Goal: Information Seeking & Learning: Find contact information

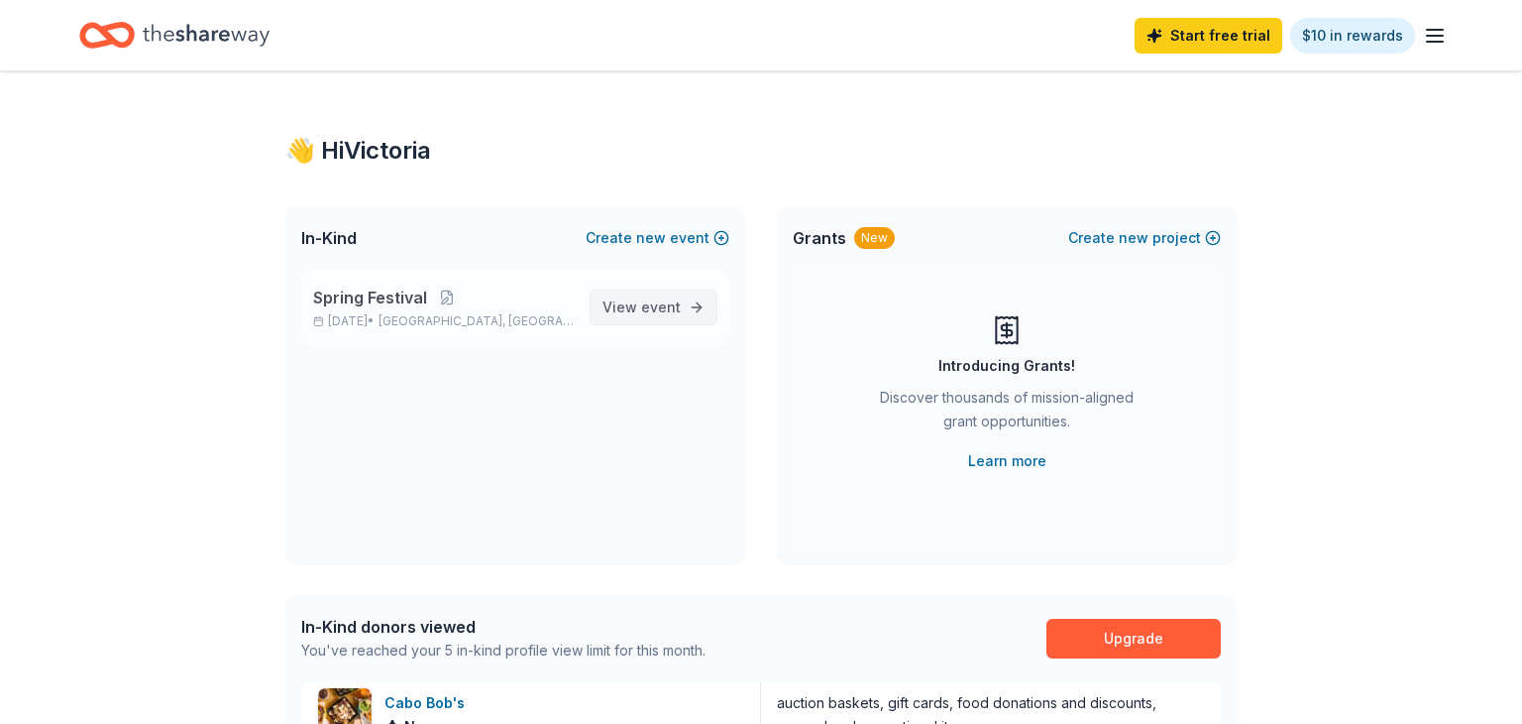
click at [666, 308] on span "event" at bounding box center [661, 306] width 40 height 17
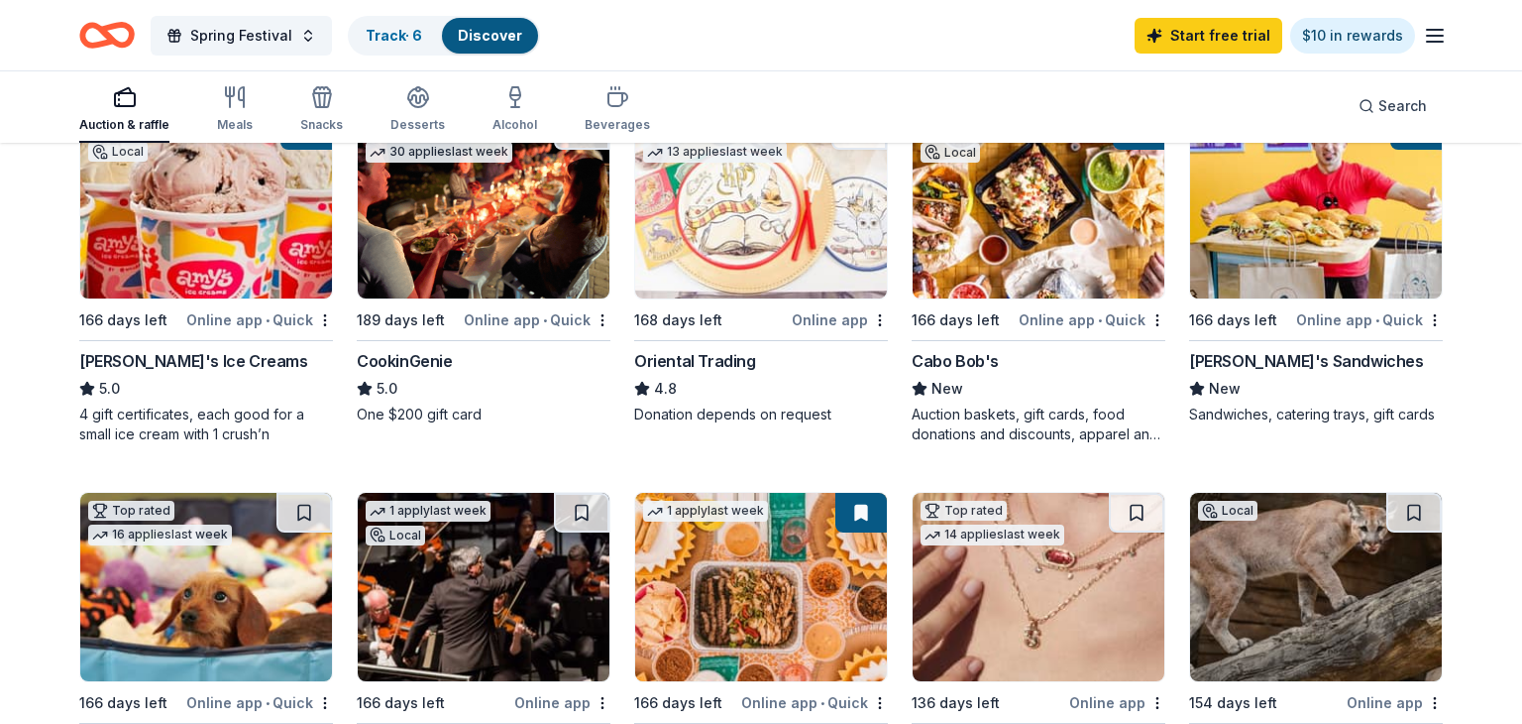
scroll to position [268, 0]
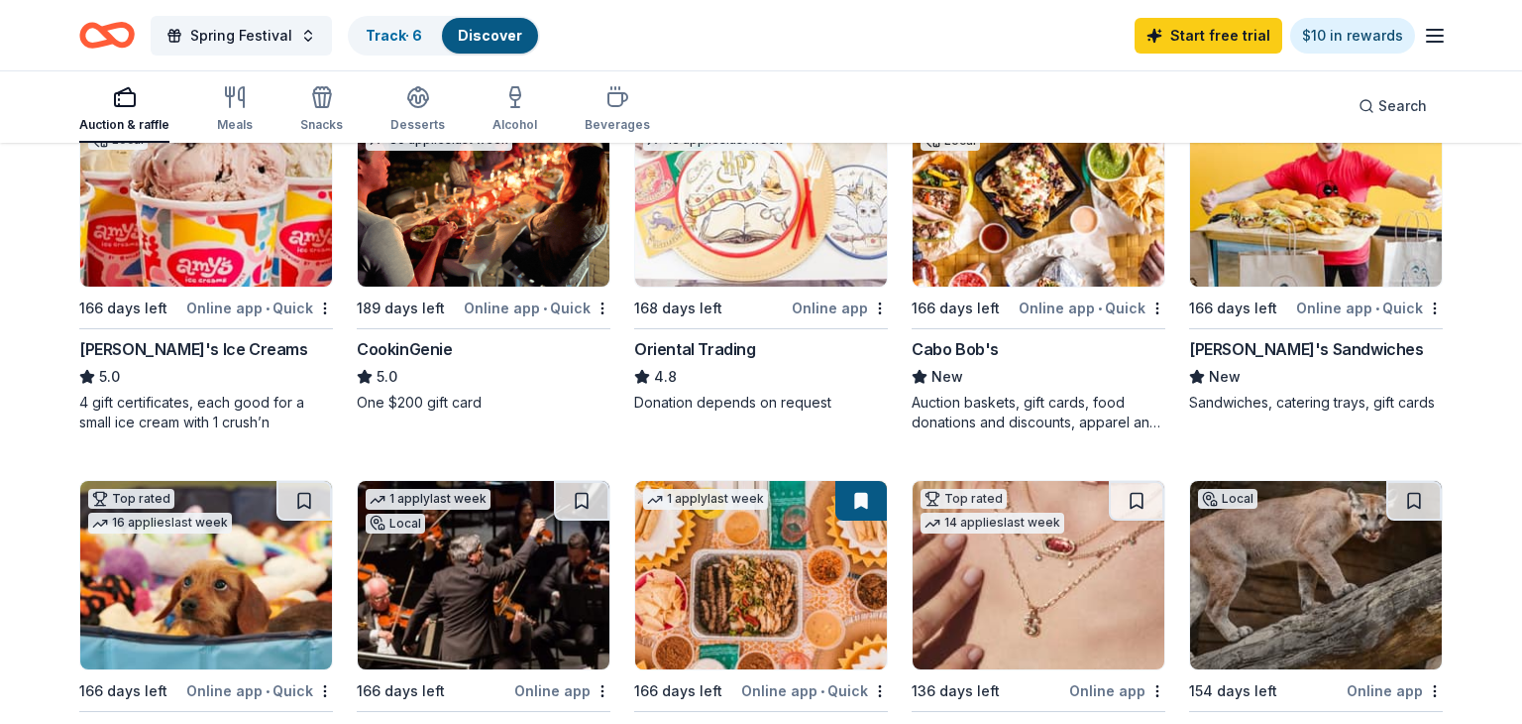
click at [138, 337] on div "Amy's Ice Creams" at bounding box center [193, 349] width 229 height 24
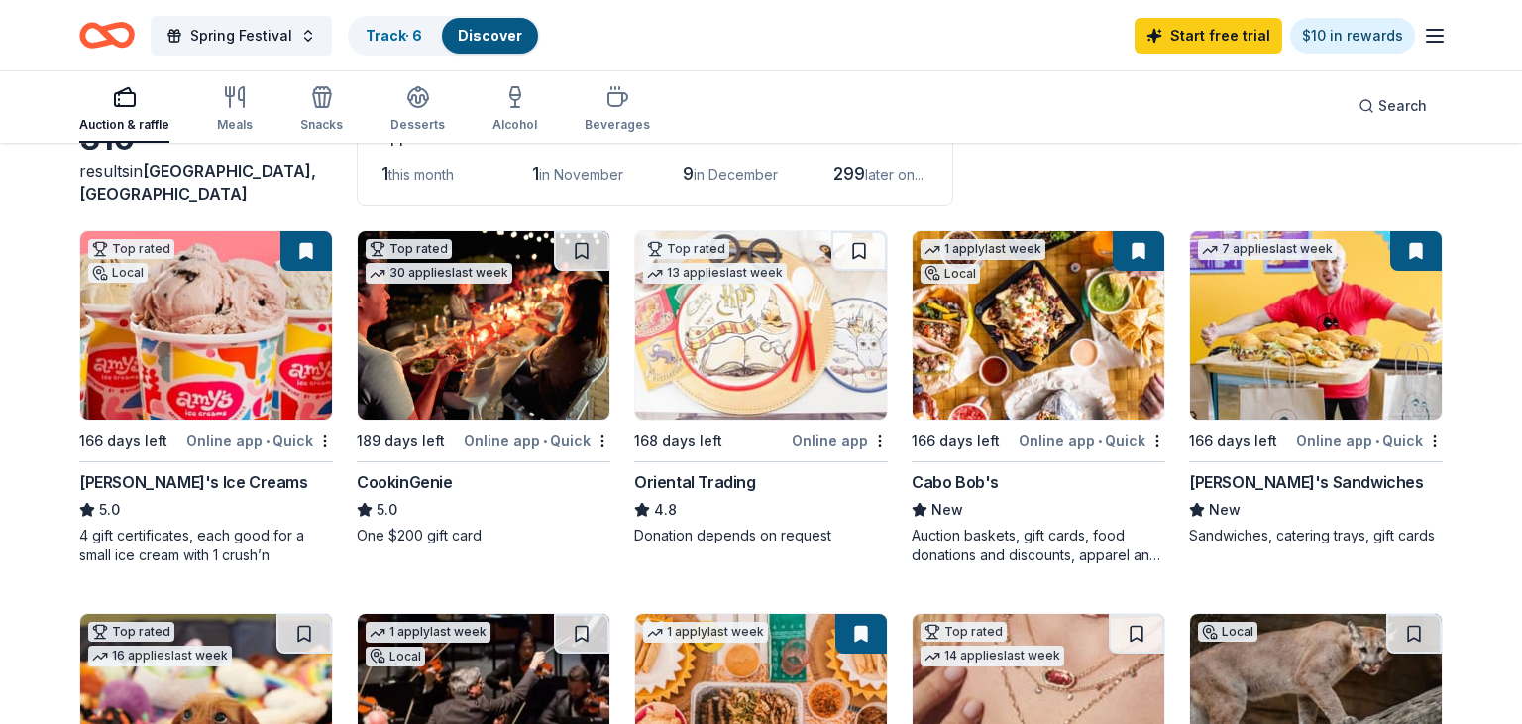
scroll to position [123, 0]
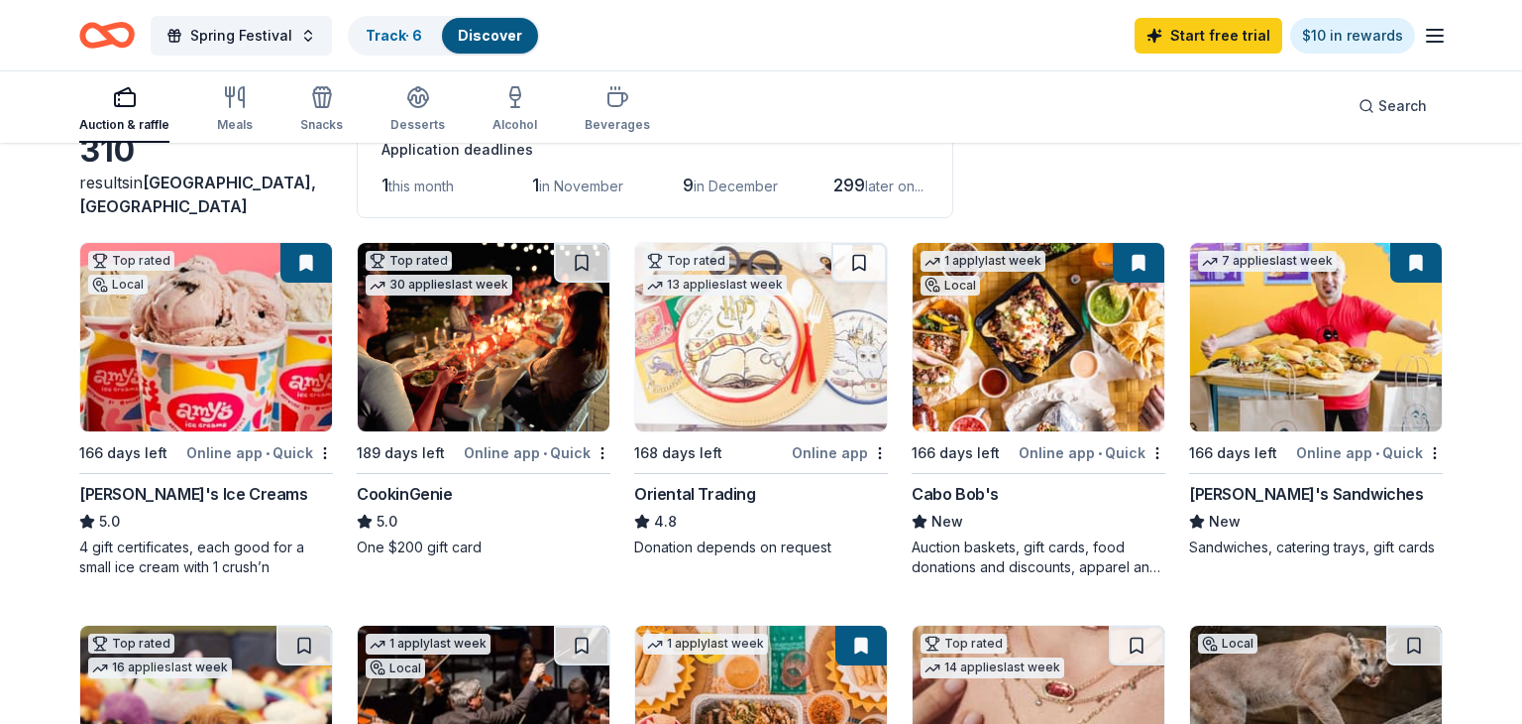
click at [146, 489] on div "Amy's Ice Creams" at bounding box center [193, 494] width 229 height 24
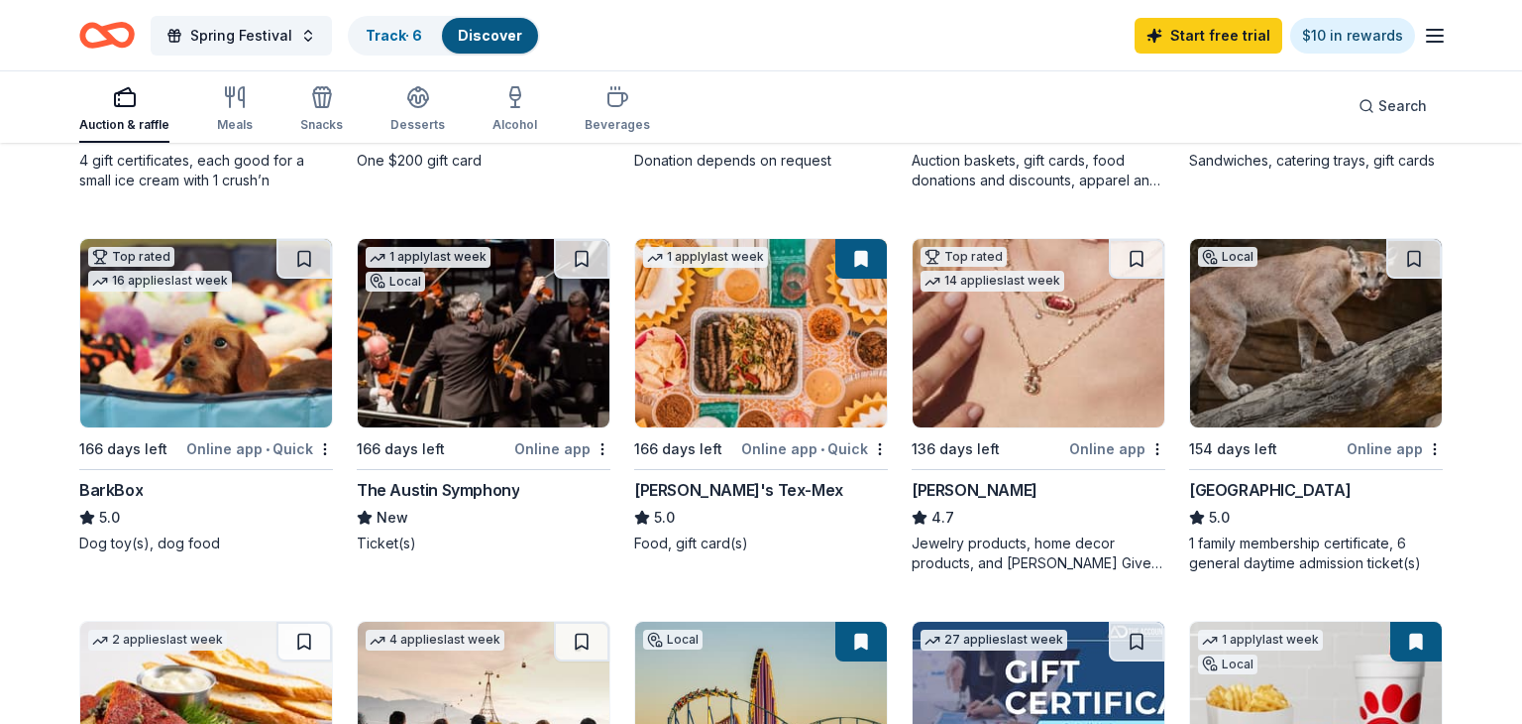
scroll to position [512, 0]
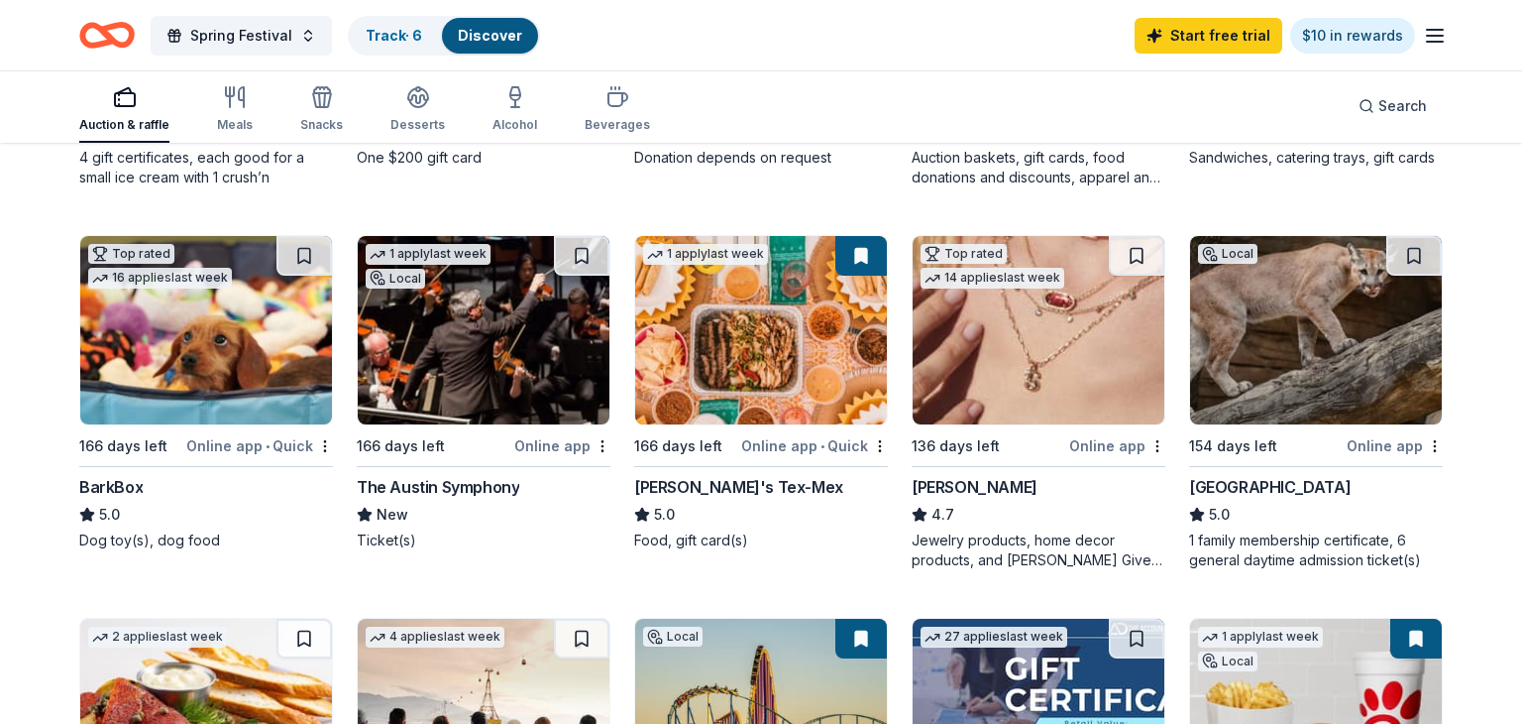
click at [997, 411] on img at bounding box center [1039, 330] width 252 height 188
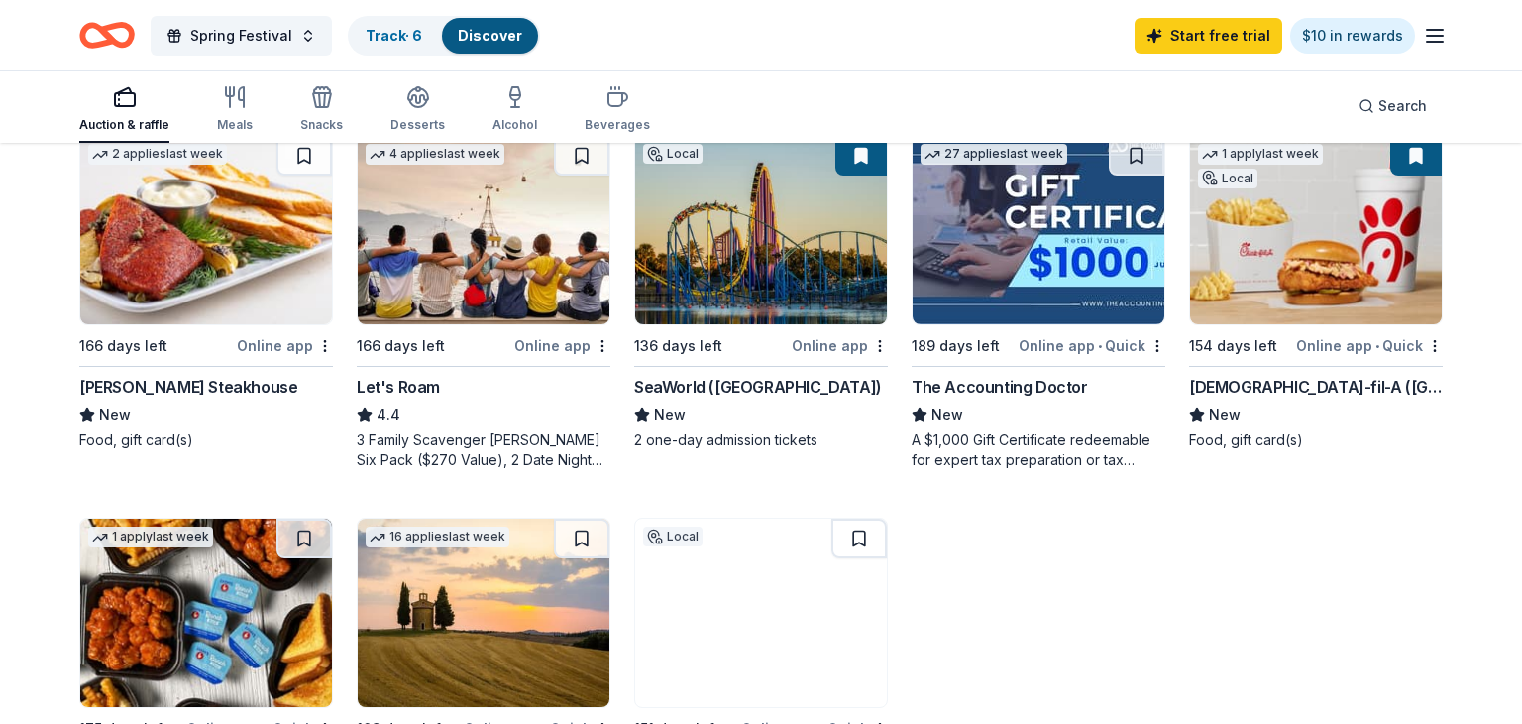
scroll to position [1036, 0]
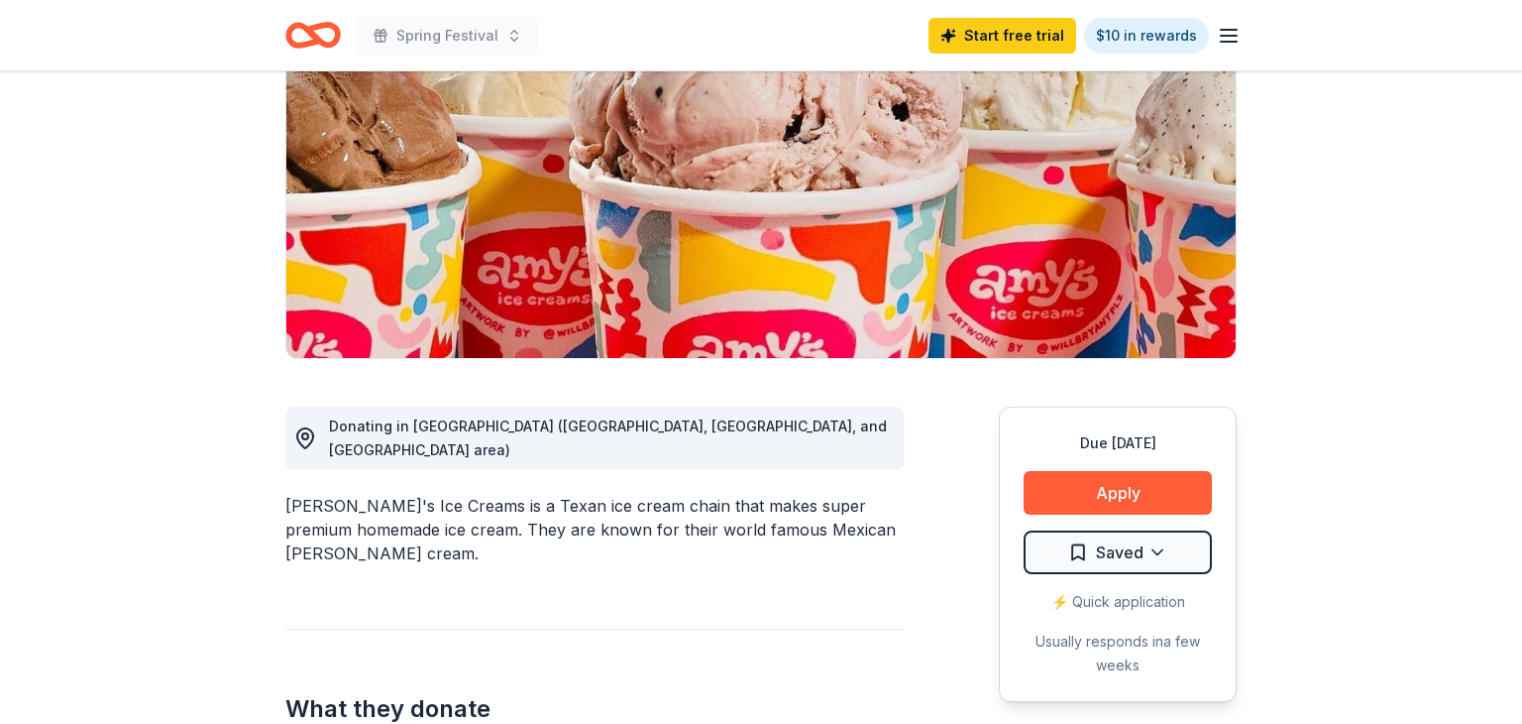
scroll to position [244, 0]
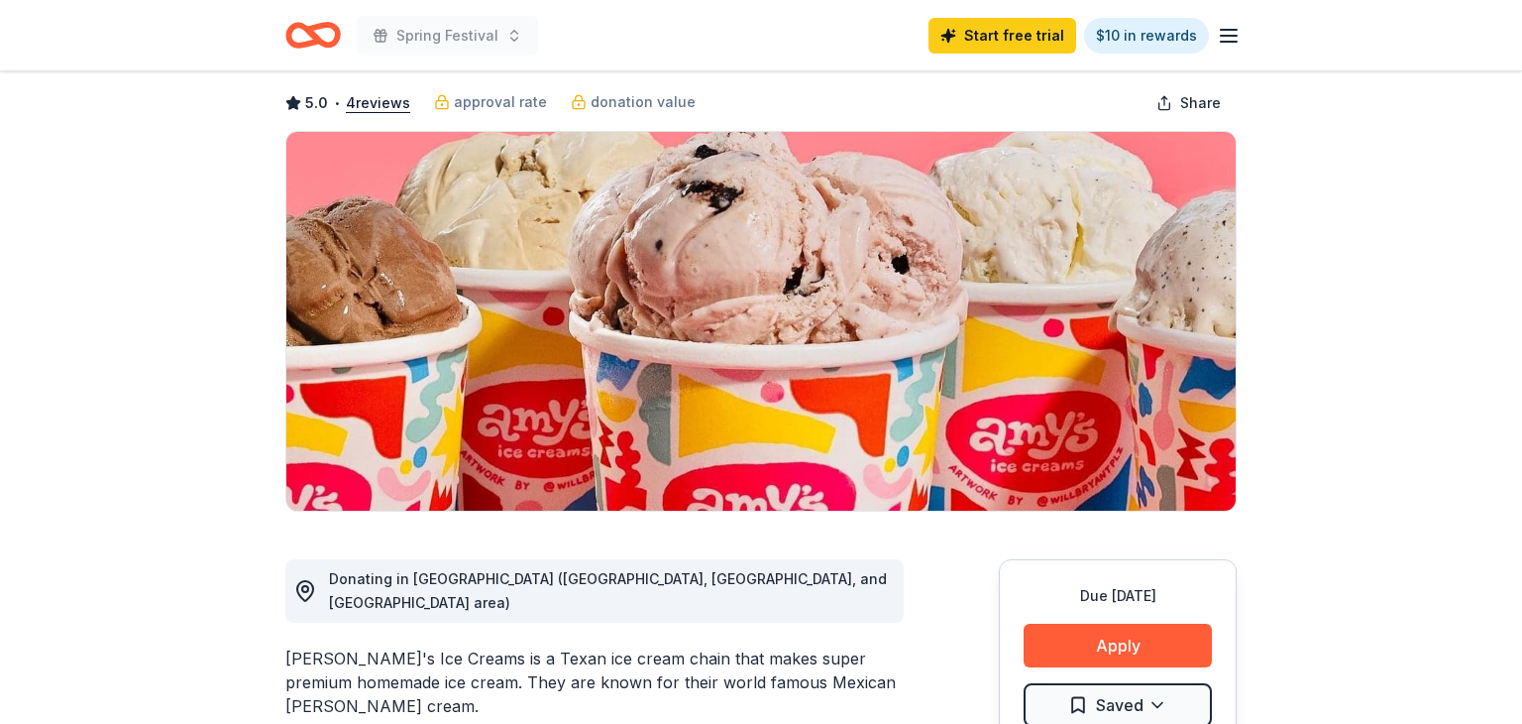
scroll to position [89, 0]
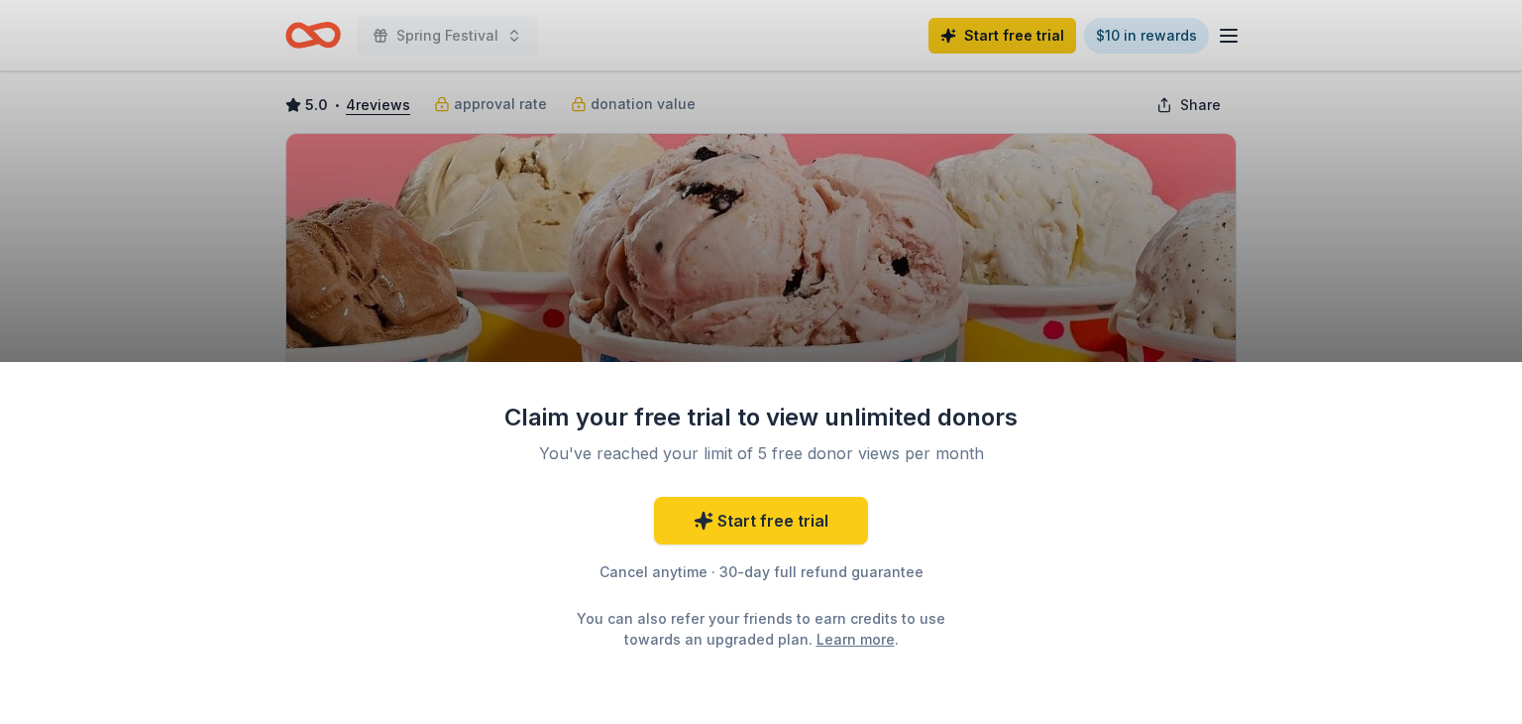
click at [1363, 229] on div "Claim your free trial to view unlimited donors You've reached your limit of 5 f…" at bounding box center [761, 362] width 1522 height 724
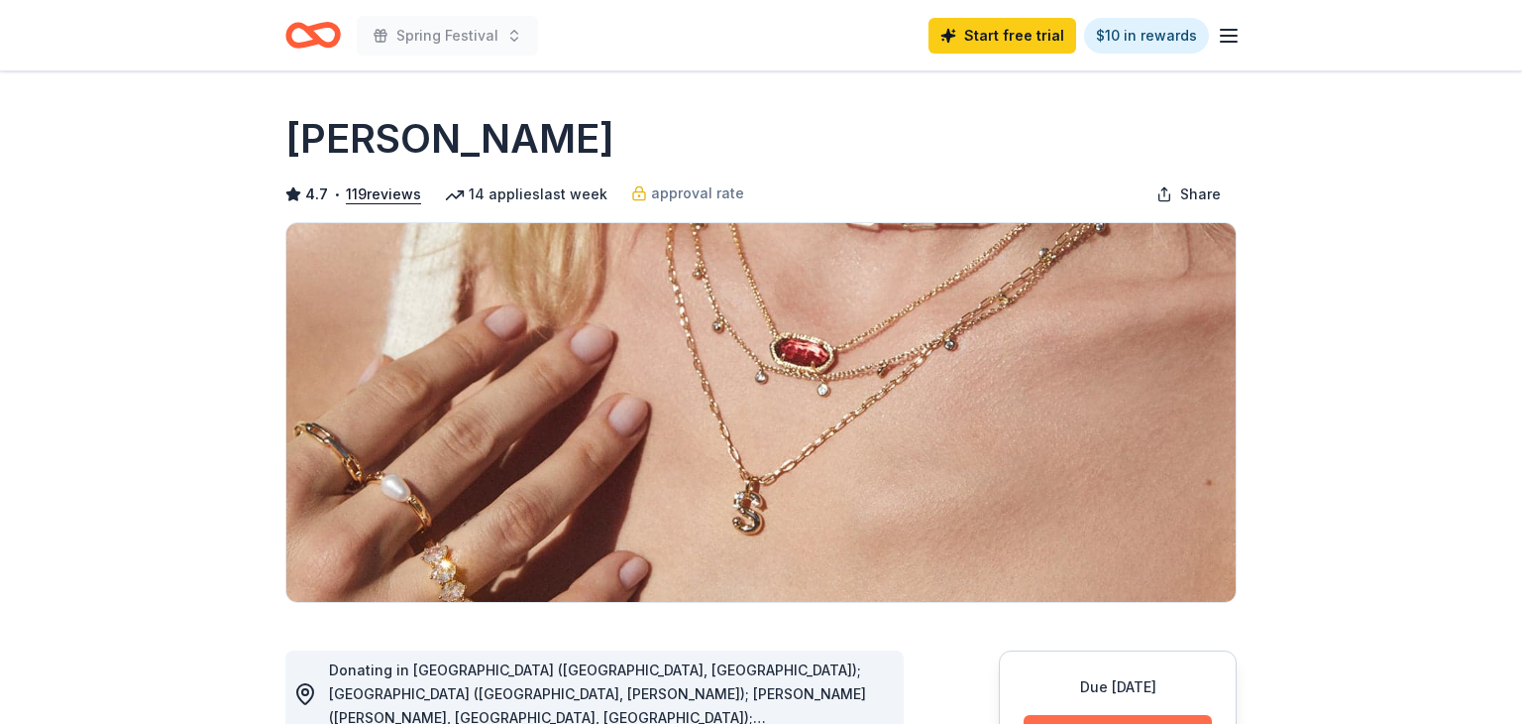
scroll to position [668, 0]
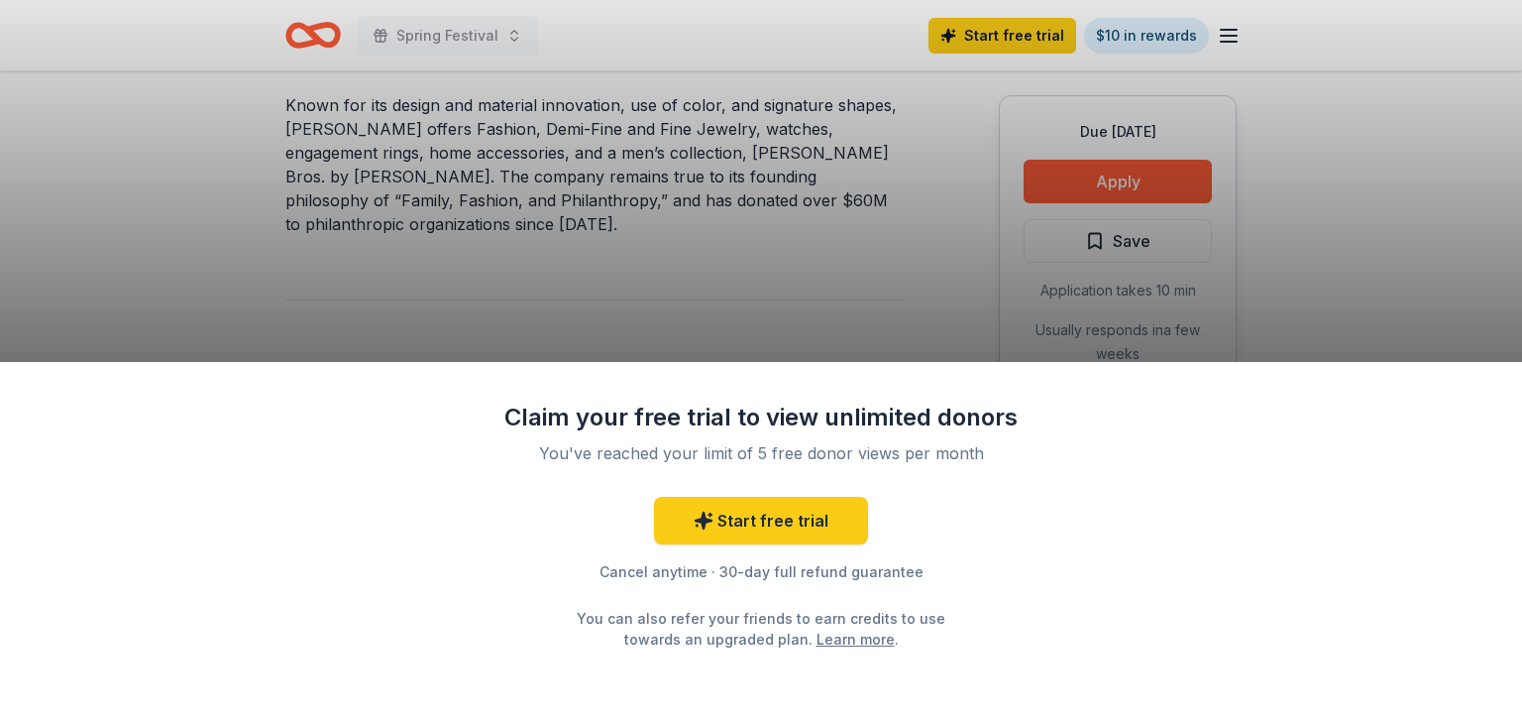
click at [1144, 171] on div "Claim your free trial to view unlimited donors You've reached your limit of 5 f…" at bounding box center [761, 362] width 1522 height 724
